Goal: Information Seeking & Learning: Learn about a topic

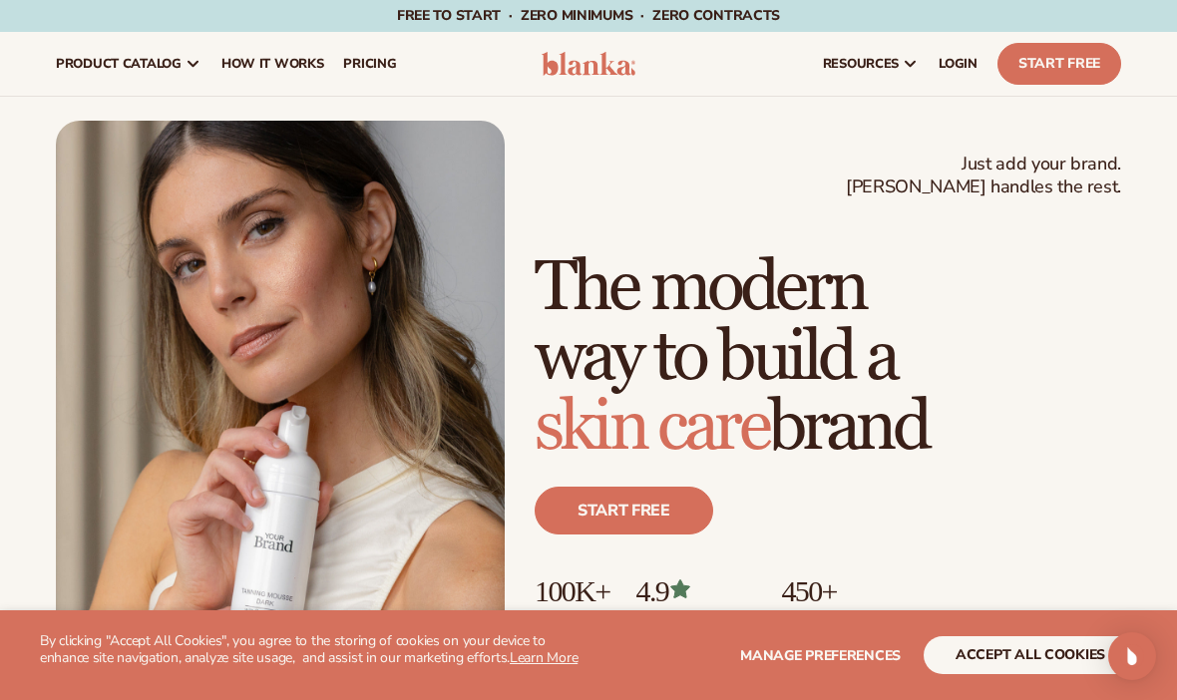
click at [1000, 646] on button "accept all cookies" at bounding box center [1030, 655] width 213 height 38
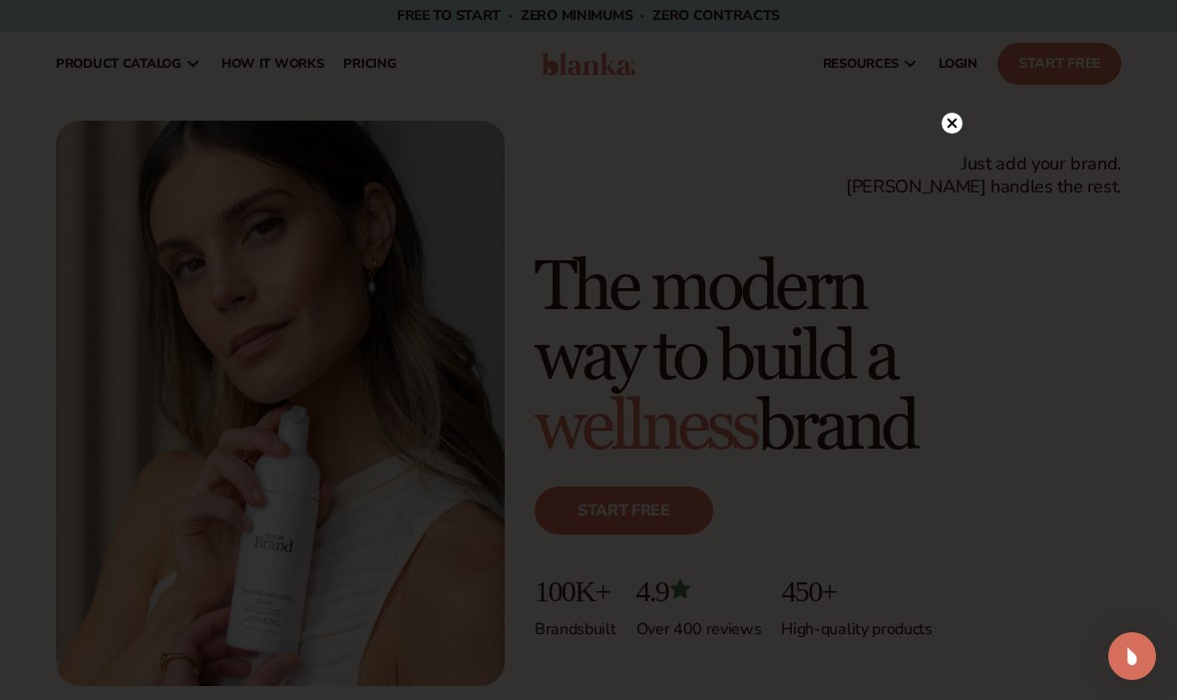
click at [943, 128] on circle at bounding box center [952, 123] width 21 height 21
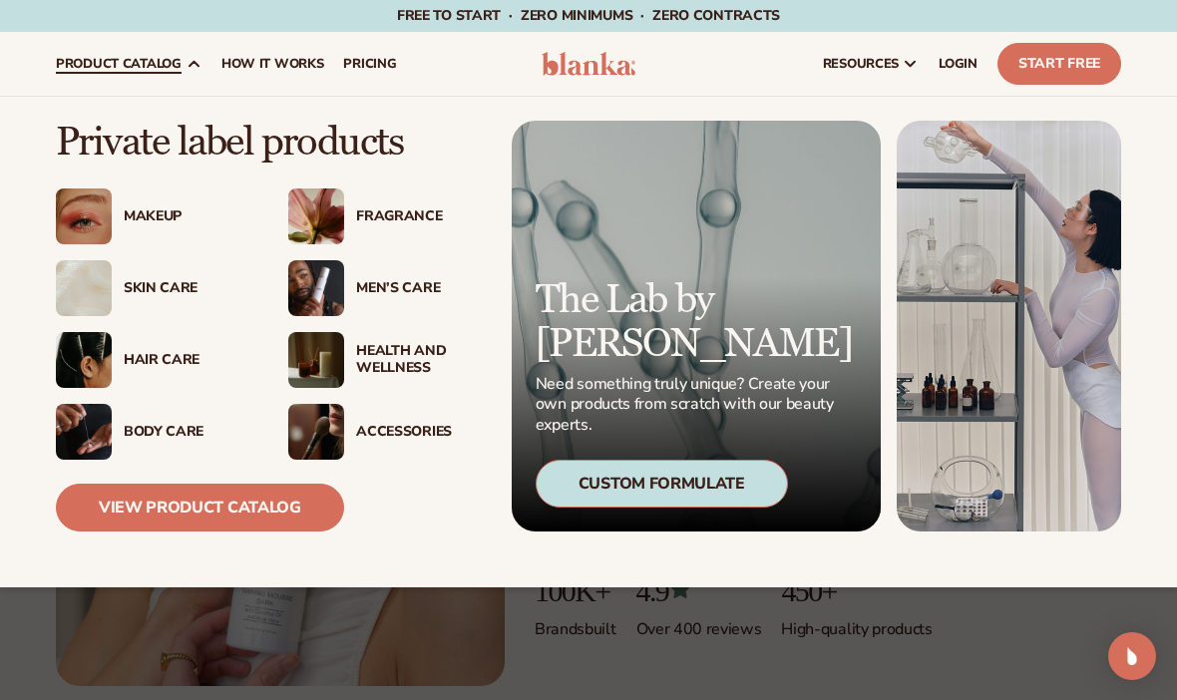
click at [160, 291] on div "Skin Care" at bounding box center [186, 288] width 125 height 17
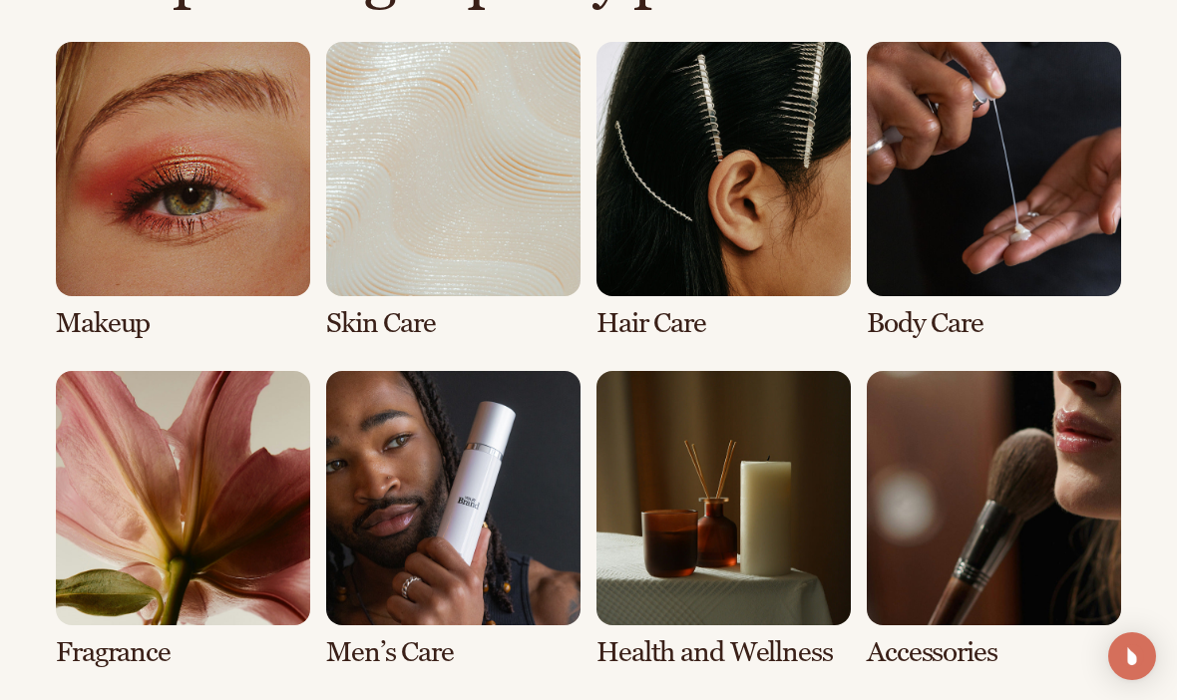
scroll to position [1446, 0]
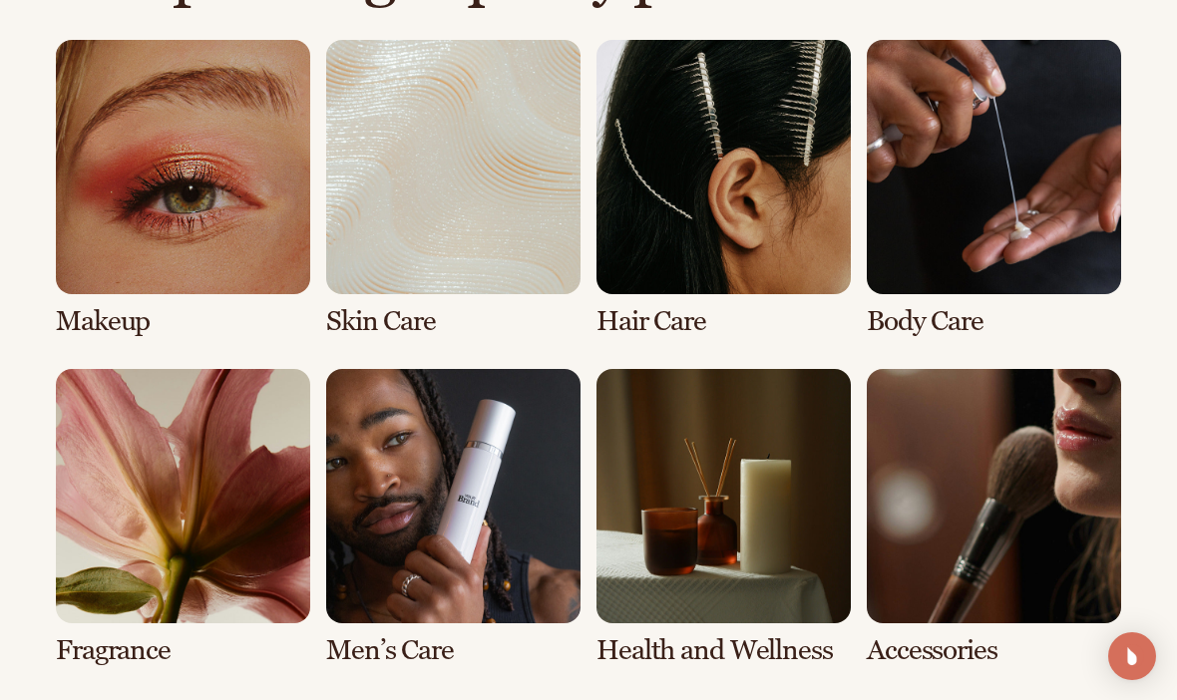
click at [913, 309] on link "4 / 8" at bounding box center [994, 188] width 254 height 297
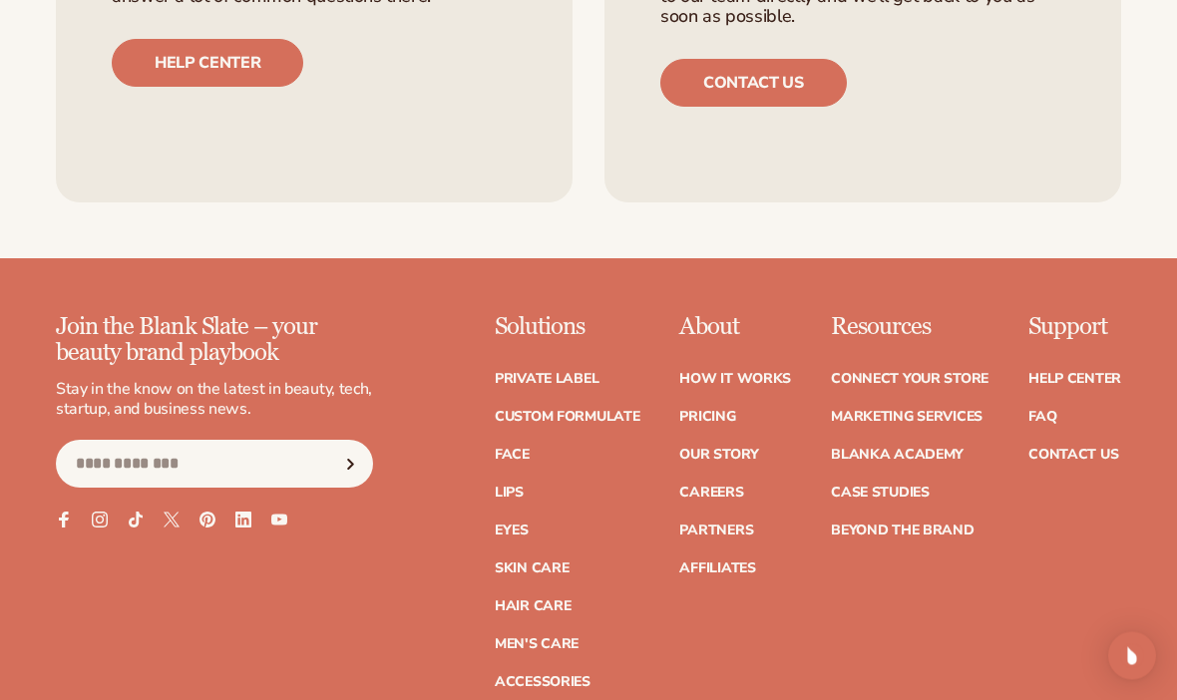
scroll to position [3188, 0]
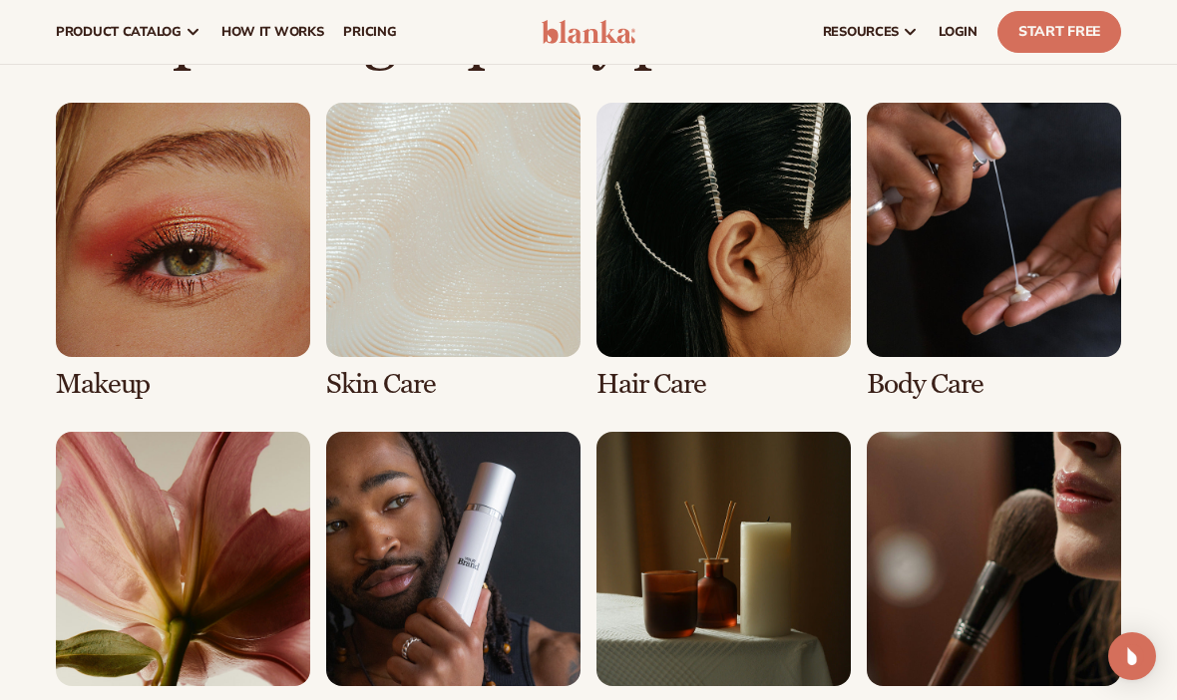
scroll to position [1382, 0]
